Goal: Find specific page/section: Find specific page/section

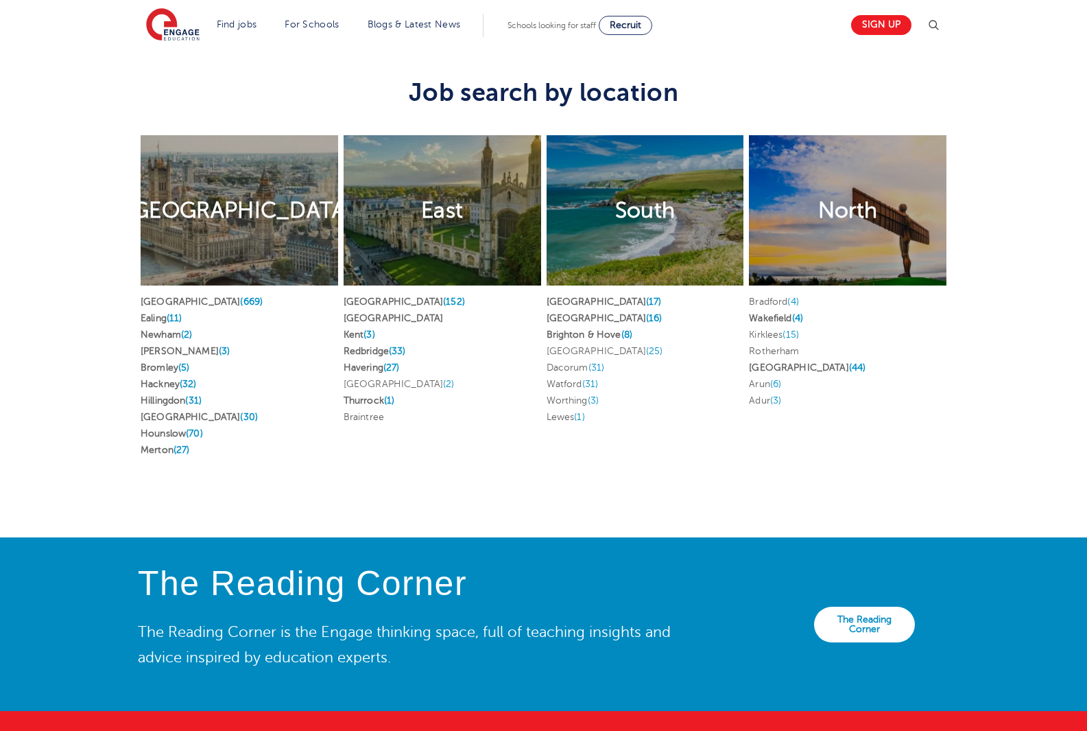
scroll to position [2676, 0]
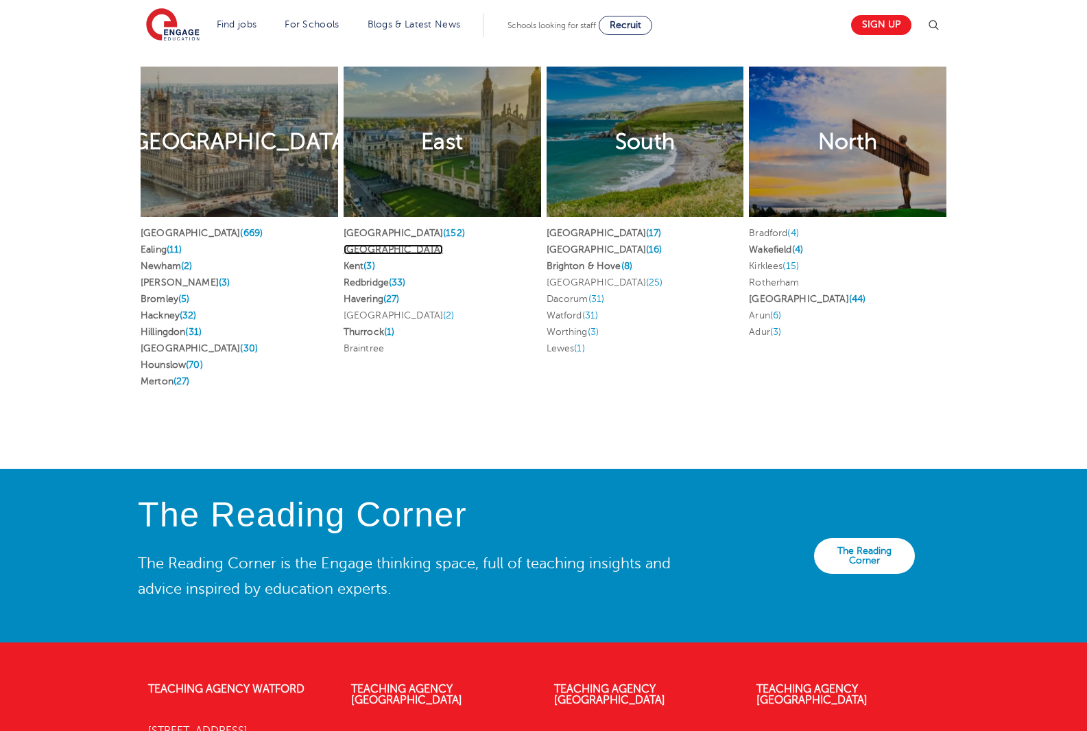
click at [358, 250] on link "Essex" at bounding box center [393, 249] width 99 height 10
click at [369, 232] on link "Hertfordshire (152)" at bounding box center [404, 233] width 121 height 10
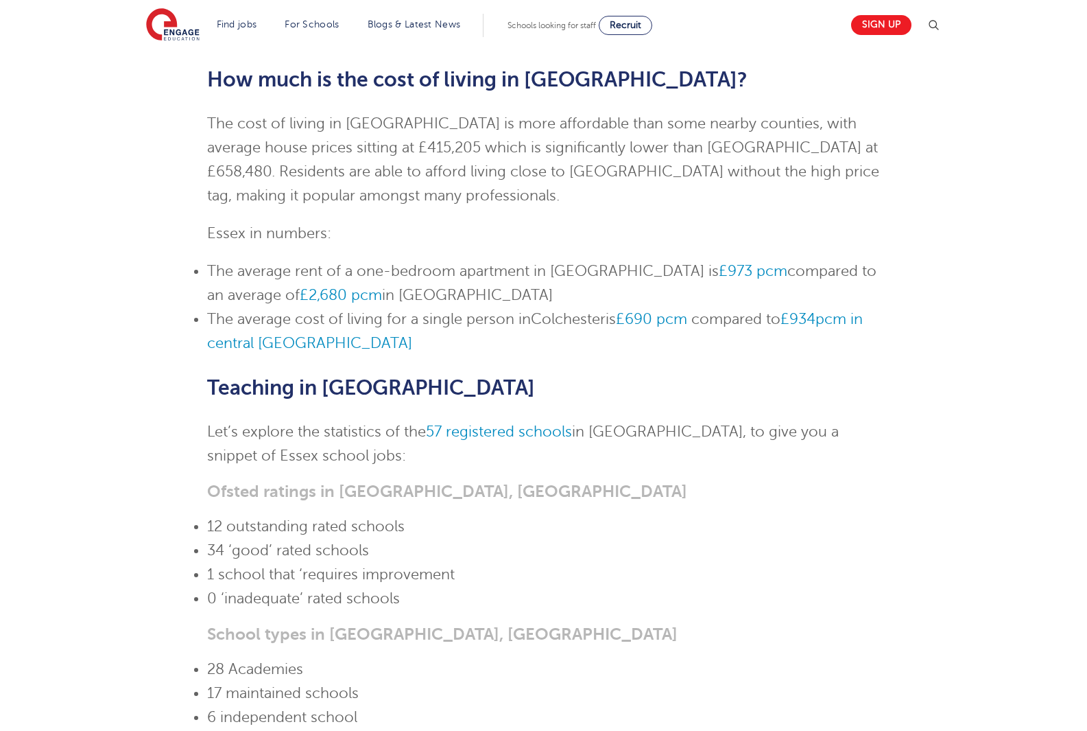
scroll to position [823, 0]
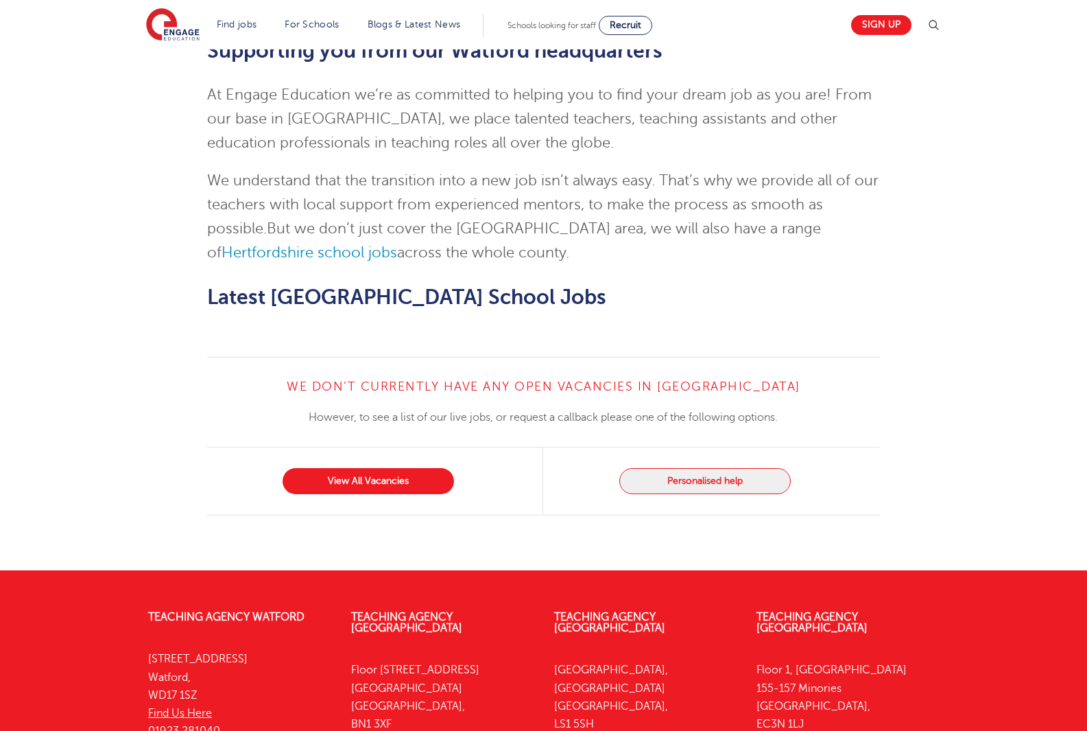
scroll to position [1441, 0]
